Goal: Task Accomplishment & Management: Manage account settings

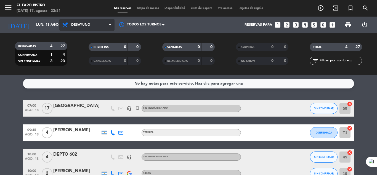
click at [112, 24] on span at bounding box center [112, 24] width 6 height 5
click at [90, 59] on div "menu El Faro Bistro [DATE] 17. agosto - 23:51 Mis reservas Mapa de mesas Dispon…" at bounding box center [188, 37] width 377 height 74
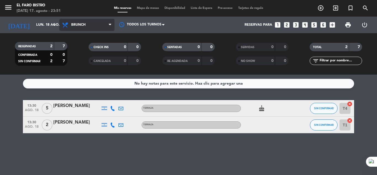
click at [111, 25] on icon at bounding box center [110, 25] width 2 height 4
click at [79, 71] on div "menu El Faro Bistro [DATE] 17. agosto - 23:51 Mis reservas Mapa de mesas Dispon…" at bounding box center [188, 37] width 377 height 74
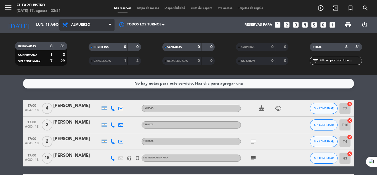
click at [110, 23] on icon at bounding box center [110, 25] width 2 height 4
click at [78, 85] on ng-component "menu El Faro Bistro [DATE] 17. agosto - 23:51 Mis reservas Mapa de mesas Dispon…" at bounding box center [188, 87] width 377 height 175
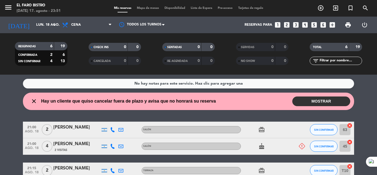
click at [316, 101] on button "MOSTRAR" at bounding box center [321, 101] width 58 height 10
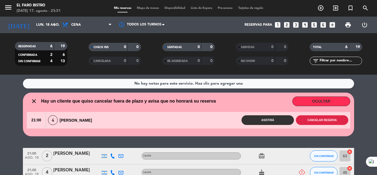
click at [320, 120] on button "Cancelar reserva" at bounding box center [322, 120] width 52 height 10
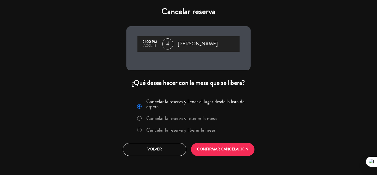
click at [193, 129] on label "Cancelar la reserva y liberar la mesa" at bounding box center [180, 129] width 69 height 5
click at [221, 147] on button "CONFIRMAR CANCELACIÓN" at bounding box center [222, 149] width 63 height 13
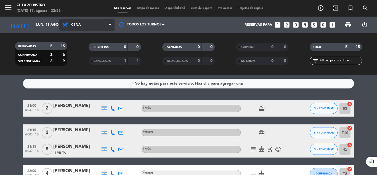
click at [109, 23] on icon at bounding box center [110, 25] width 2 height 4
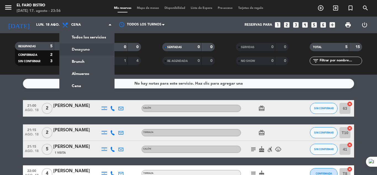
click at [92, 49] on div "menu El Faro Bistro [DATE] 17. agosto - 23:56 Mis reservas Mapa de mesas Dispon…" at bounding box center [188, 37] width 377 height 74
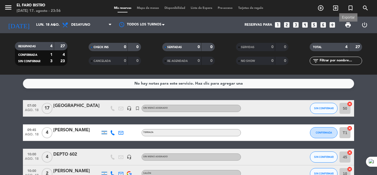
click at [346, 24] on span "print" at bounding box center [347, 25] width 7 height 7
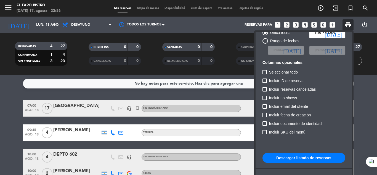
scroll to position [34, 0]
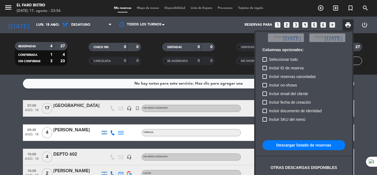
click at [295, 144] on button "Descargar listado de reservas" at bounding box center [303, 145] width 83 height 10
